Goal: Navigation & Orientation: Find specific page/section

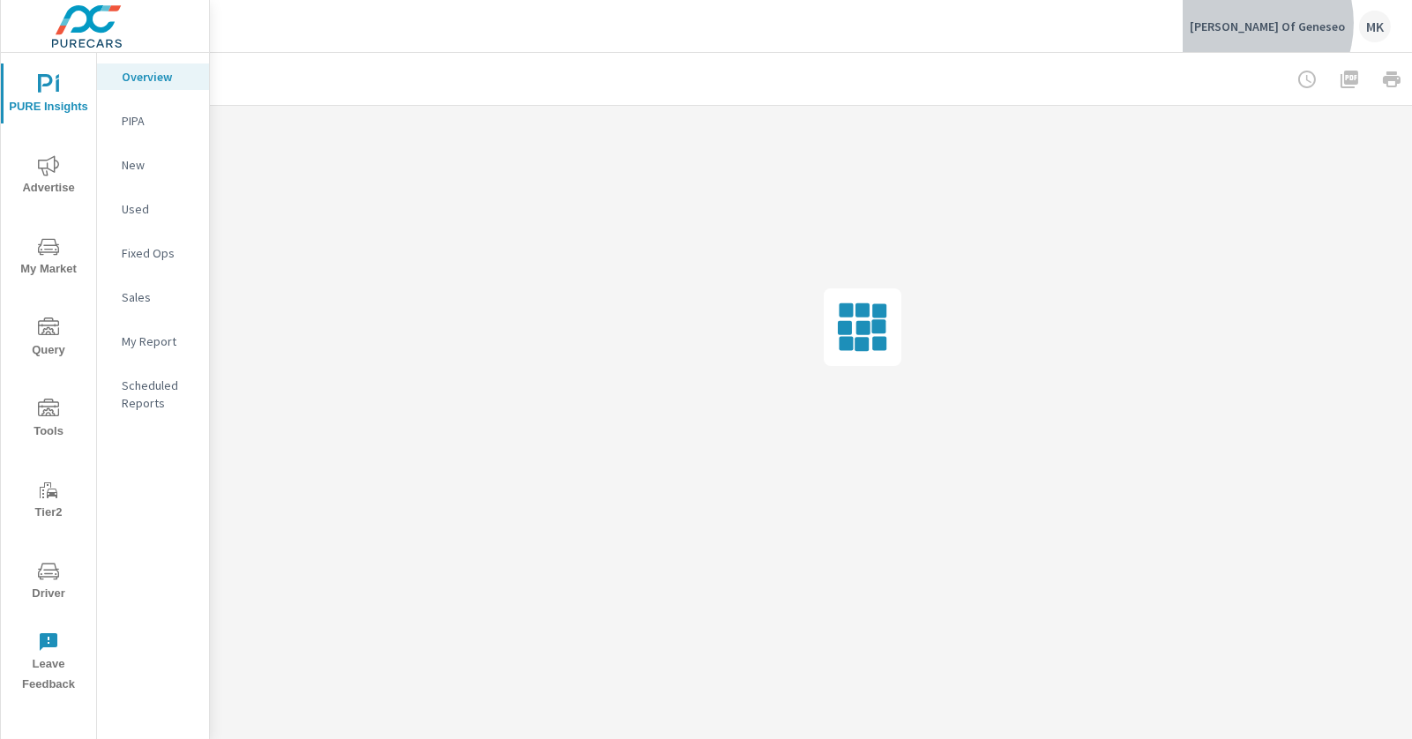
click at [1290, 23] on p "[PERSON_NAME] Of Geneseo" at bounding box center [1266, 27] width 155 height 16
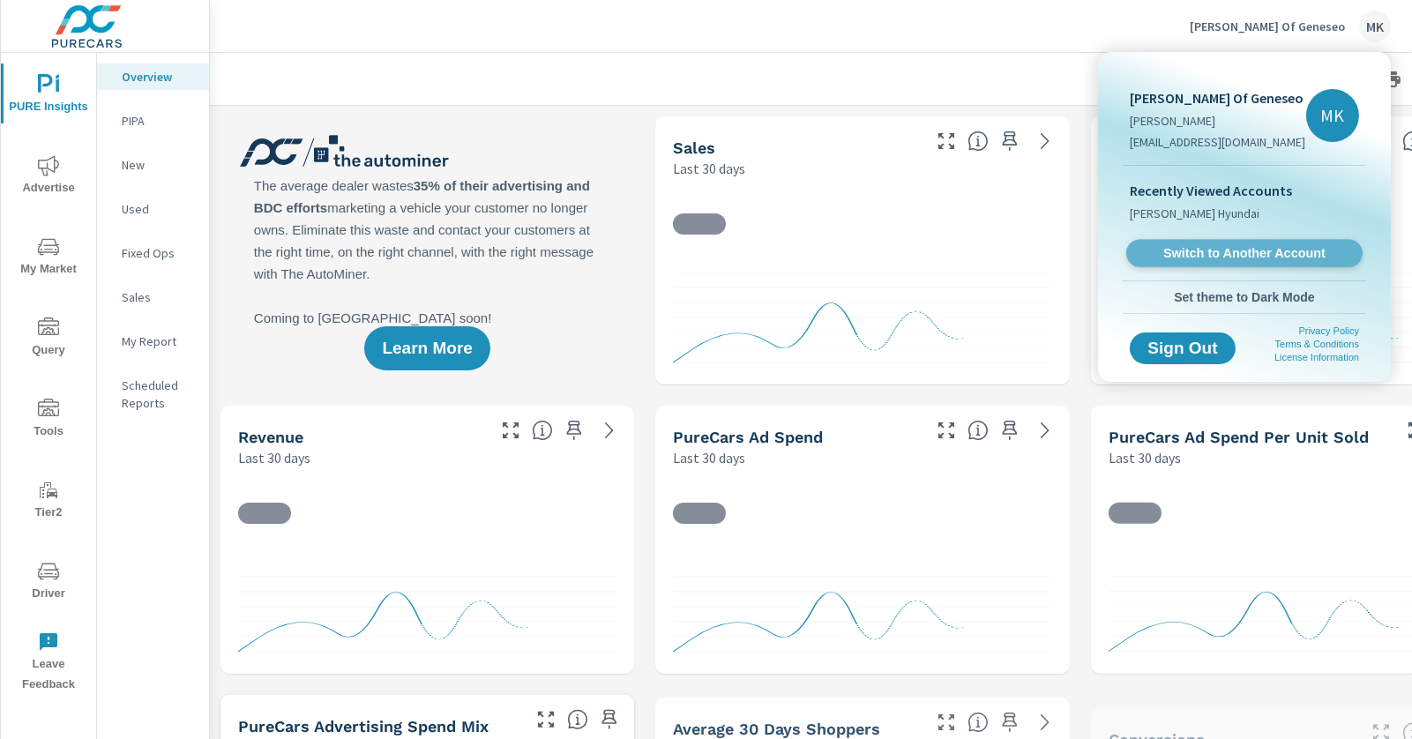
click at [1204, 248] on span "Switch to Another Account" at bounding box center [1244, 253] width 216 height 17
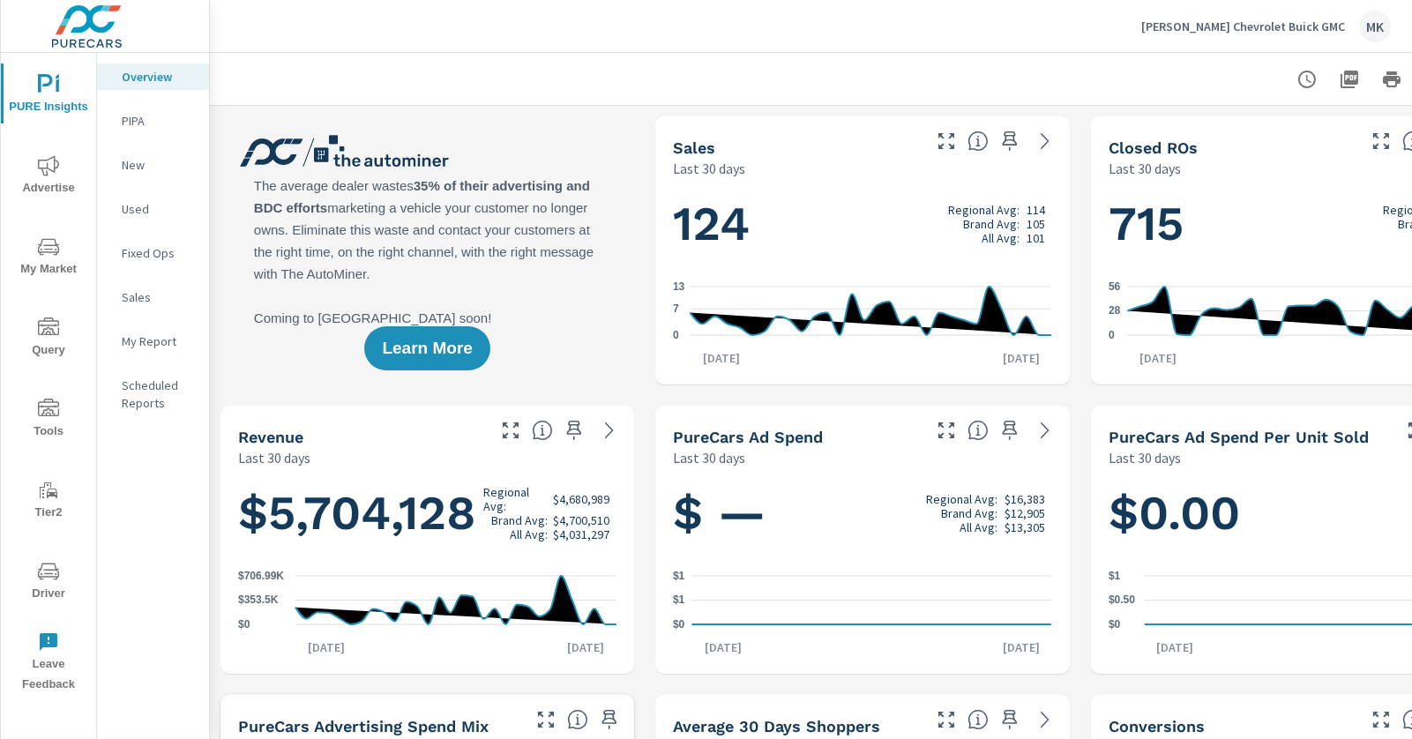
scroll to position [1, 0]
click at [56, 558] on button "Driver" at bounding box center [48, 580] width 95 height 60
